Goal: Use online tool/utility: Utilize a website feature to perform a specific function

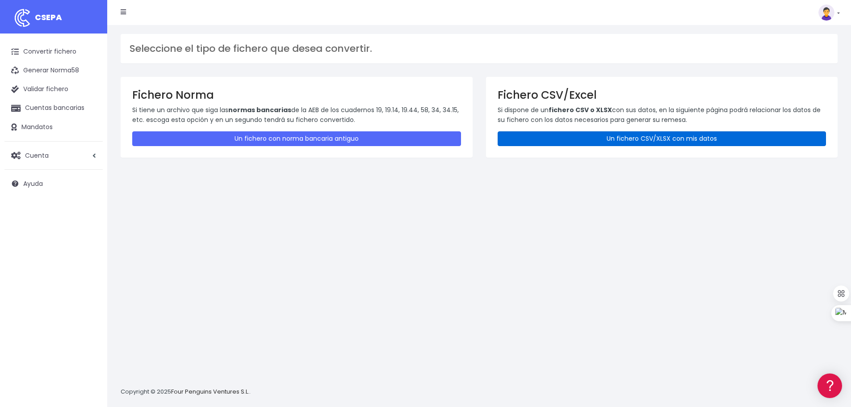
click at [607, 139] on link "Un fichero CSV/XLSX con mis datos" at bounding box center [661, 138] width 329 height 15
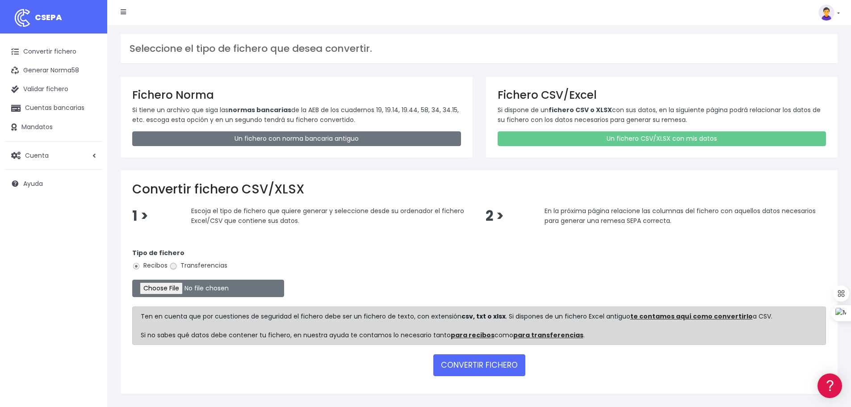
click at [175, 267] on input "Transferencias" at bounding box center [173, 266] width 8 height 8
radio input "true"
click at [184, 286] on input "file" at bounding box center [208, 288] width 152 height 17
type input "C:\fakepath\transferencias-2025-09-02.csv"
click at [478, 368] on button "CONVERTIR FICHERO" at bounding box center [479, 364] width 92 height 21
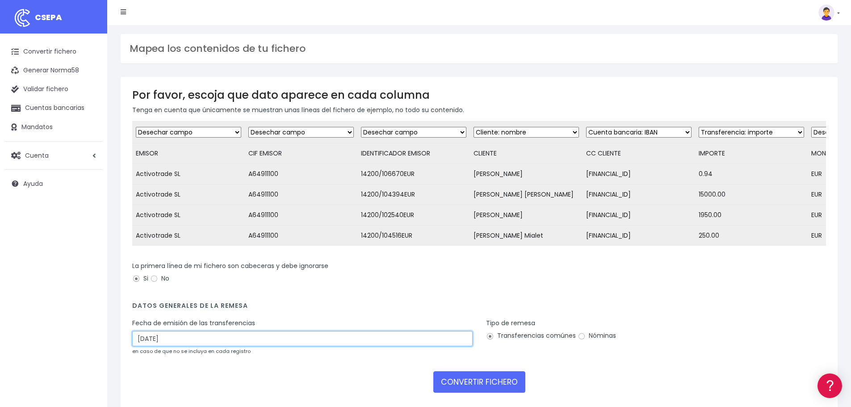
click at [167, 345] on input "05/09/2025" at bounding box center [302, 338] width 340 height 15
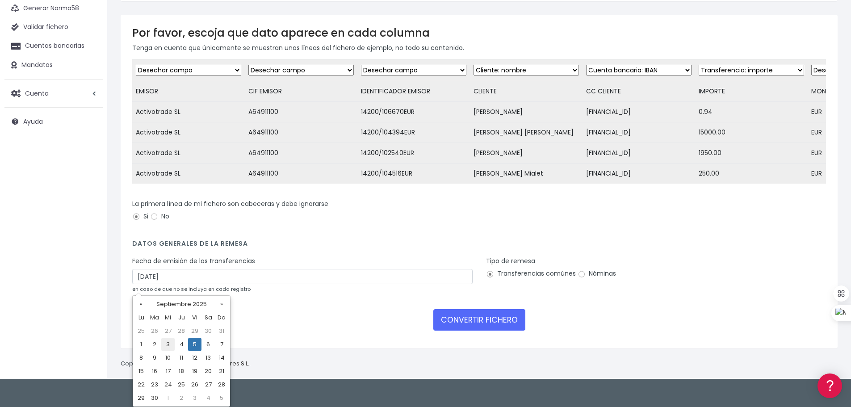
click at [172, 347] on td "3" at bounding box center [167, 344] width 13 height 13
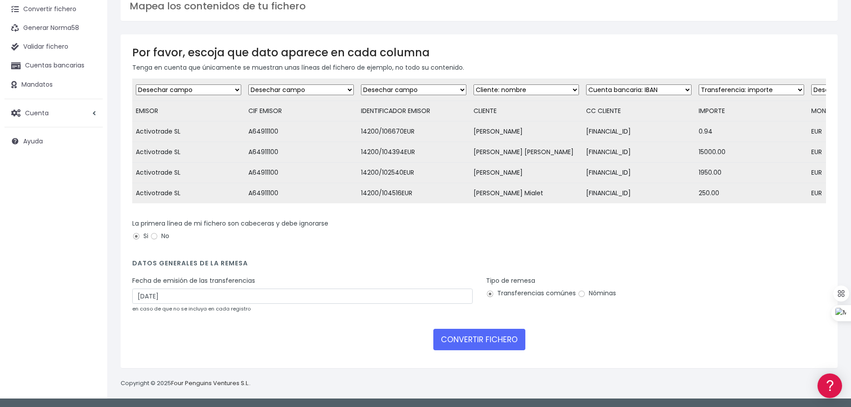
type input "03/09/2025"
click at [478, 338] on button "CONVERTIR FICHERO" at bounding box center [479, 339] width 92 height 21
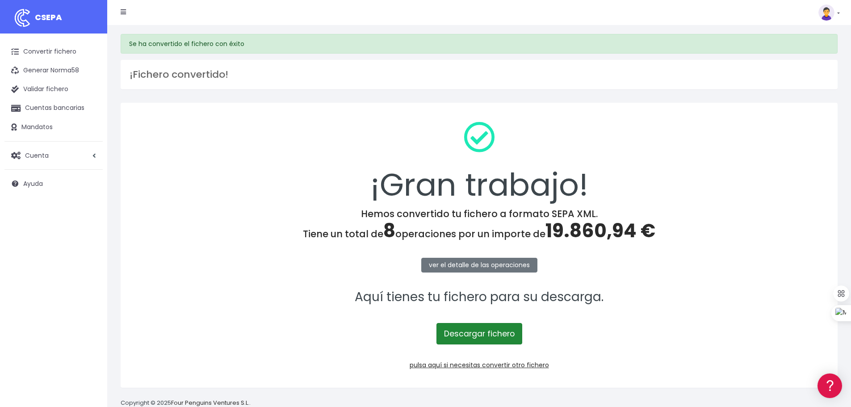
click at [497, 333] on link "Descargar fichero" at bounding box center [479, 333] width 86 height 21
